Goal: Find specific page/section: Find specific page/section

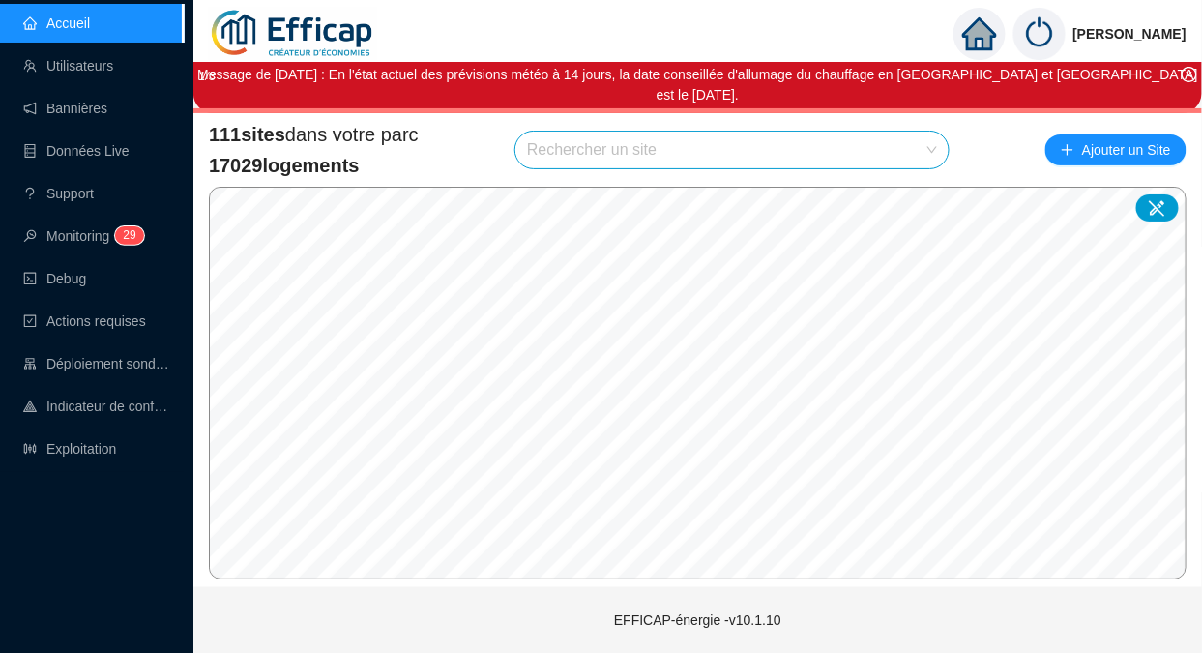
click at [96, 58] on link "Utilisateurs" at bounding box center [68, 65] width 90 height 15
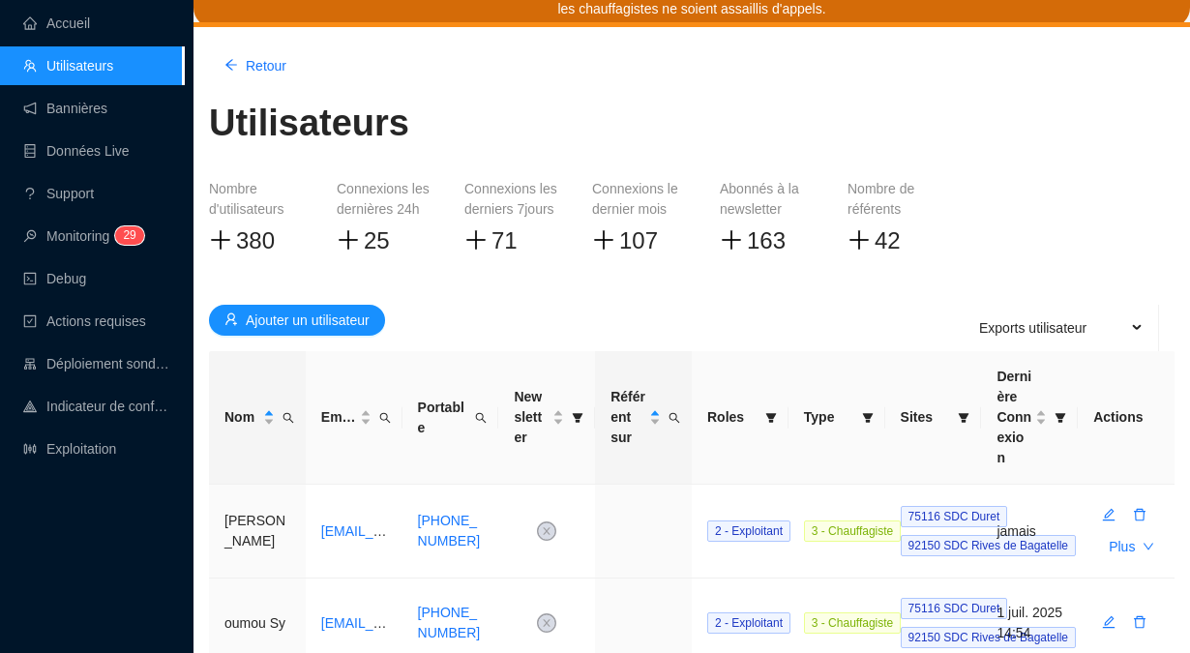
scroll to position [87, 0]
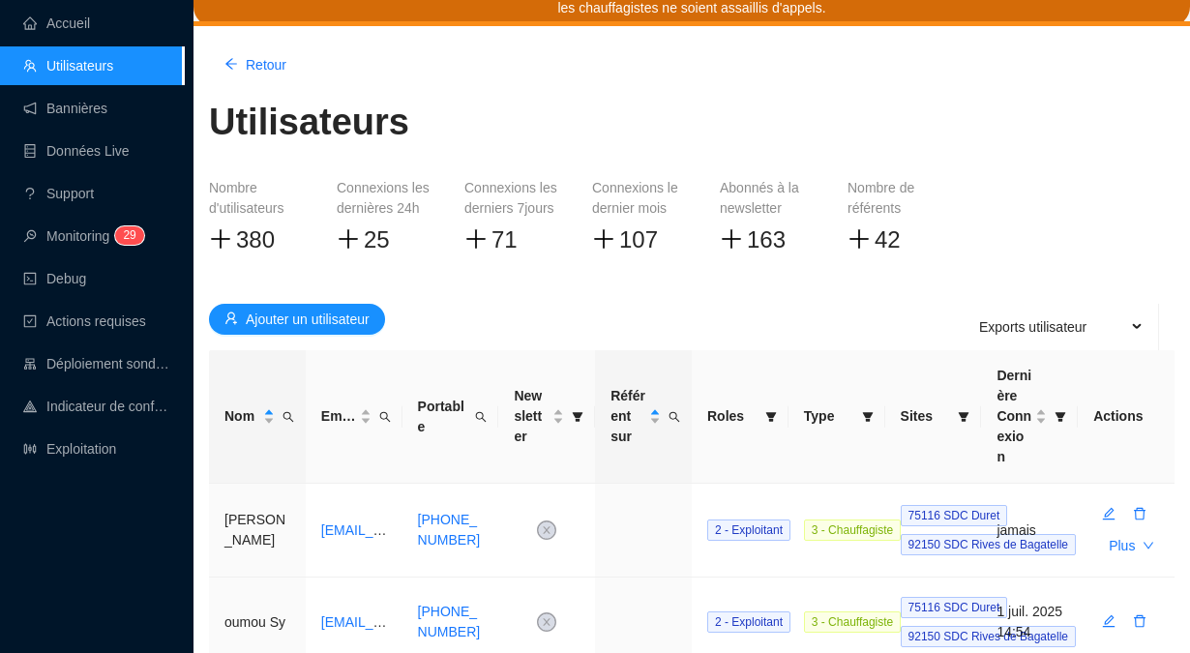
click at [282, 411] on icon "search" at bounding box center [287, 416] width 11 height 11
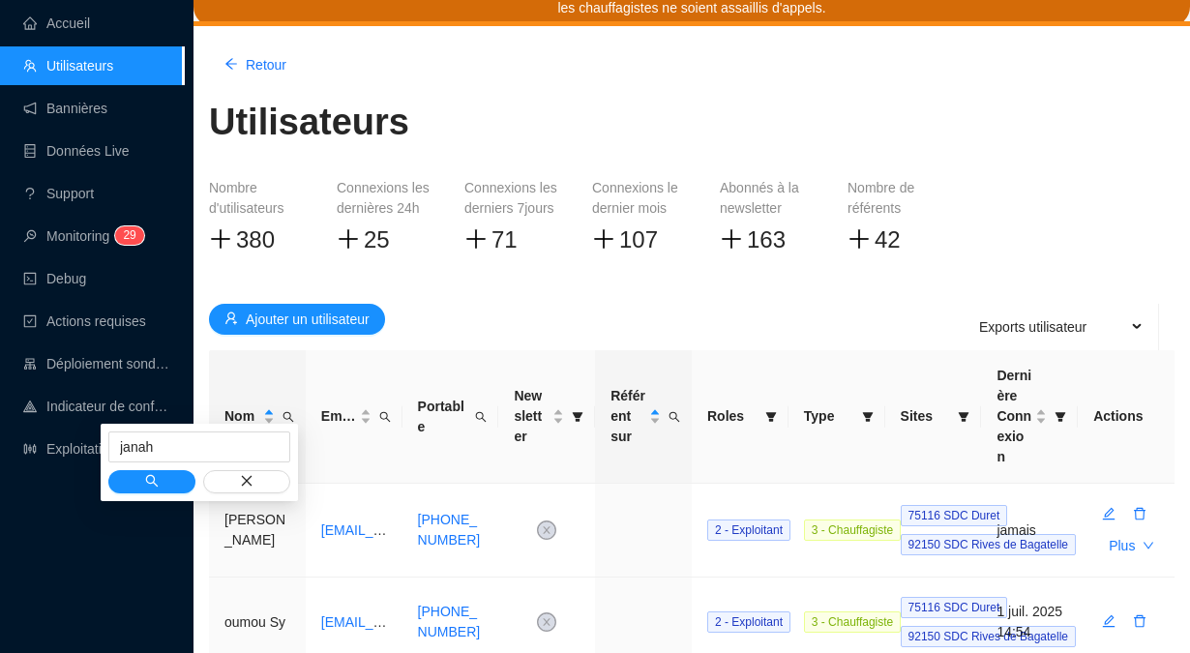
type input "janah"
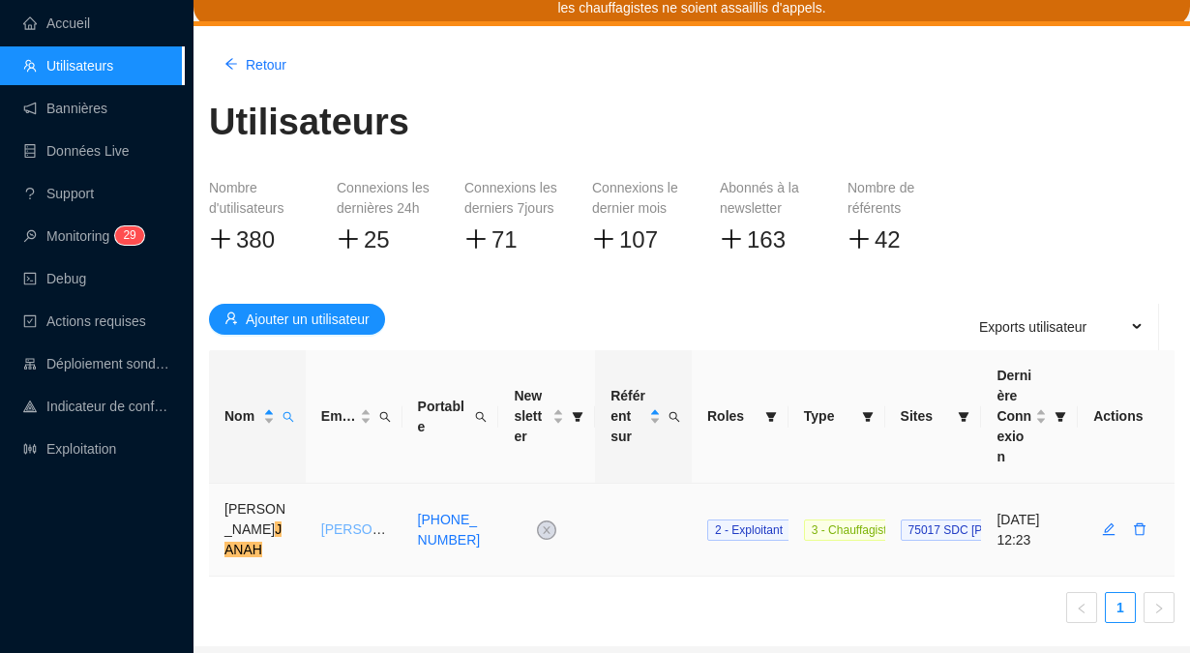
scroll to position [85, 0]
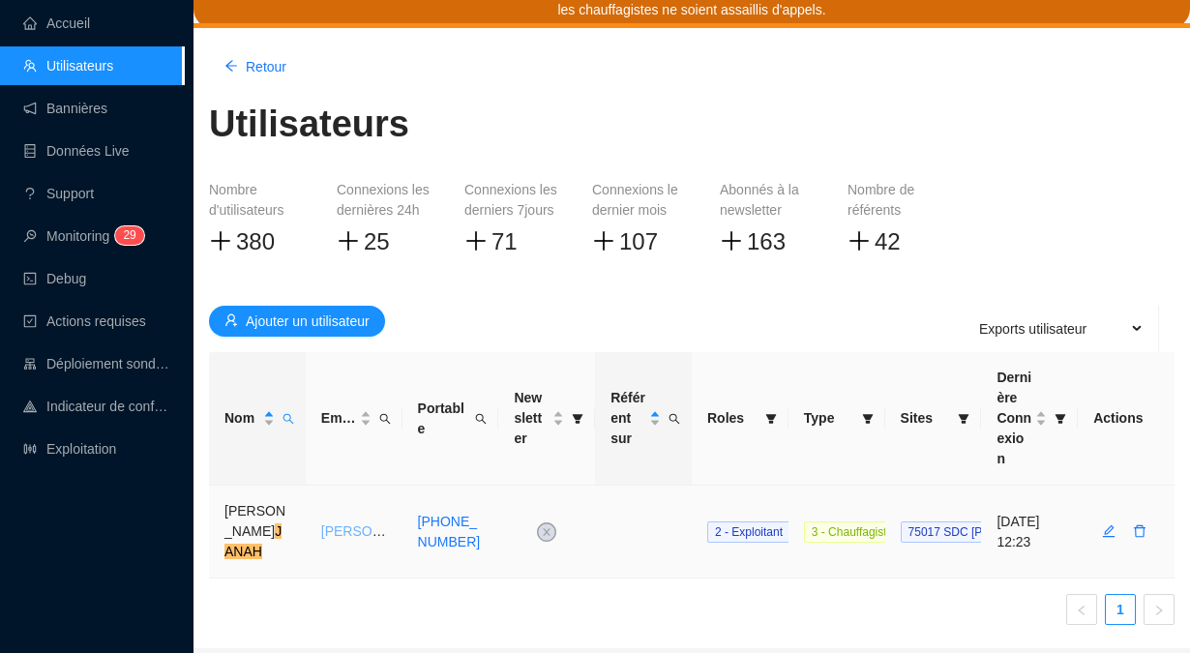
click at [362, 492] on td "[PERSON_NAME][EMAIL_ADDRESS][PERSON_NAME][DOMAIN_NAME]" at bounding box center [354, 532] width 97 height 93
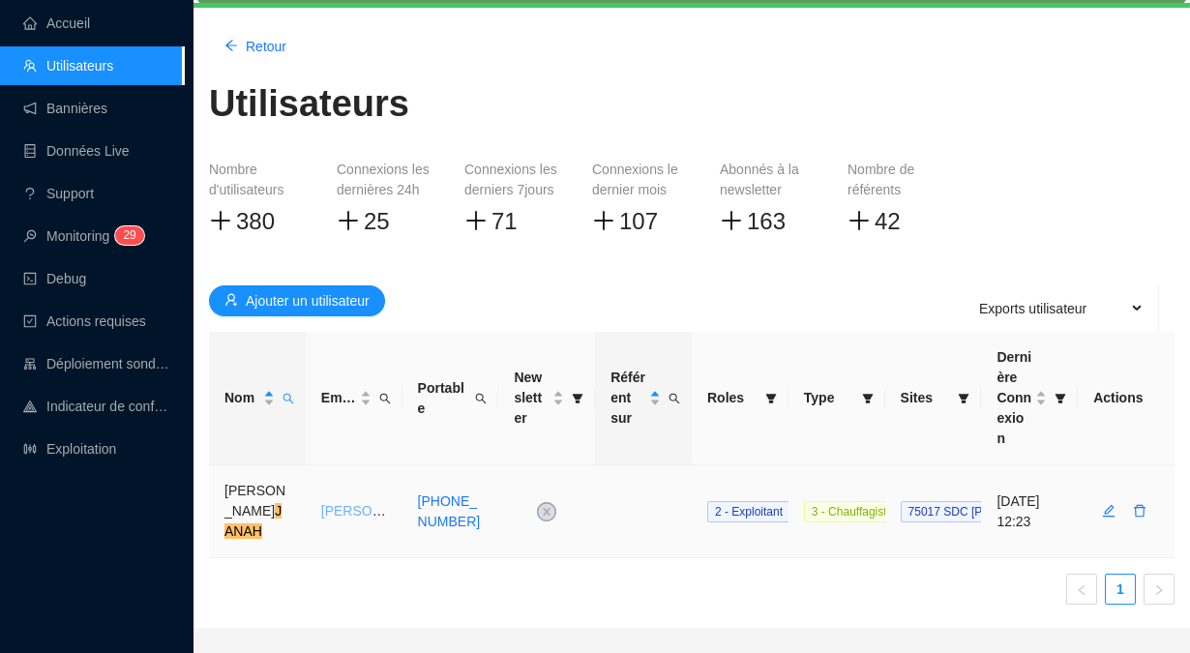
scroll to position [87, 0]
